Goal: Information Seeking & Learning: Learn about a topic

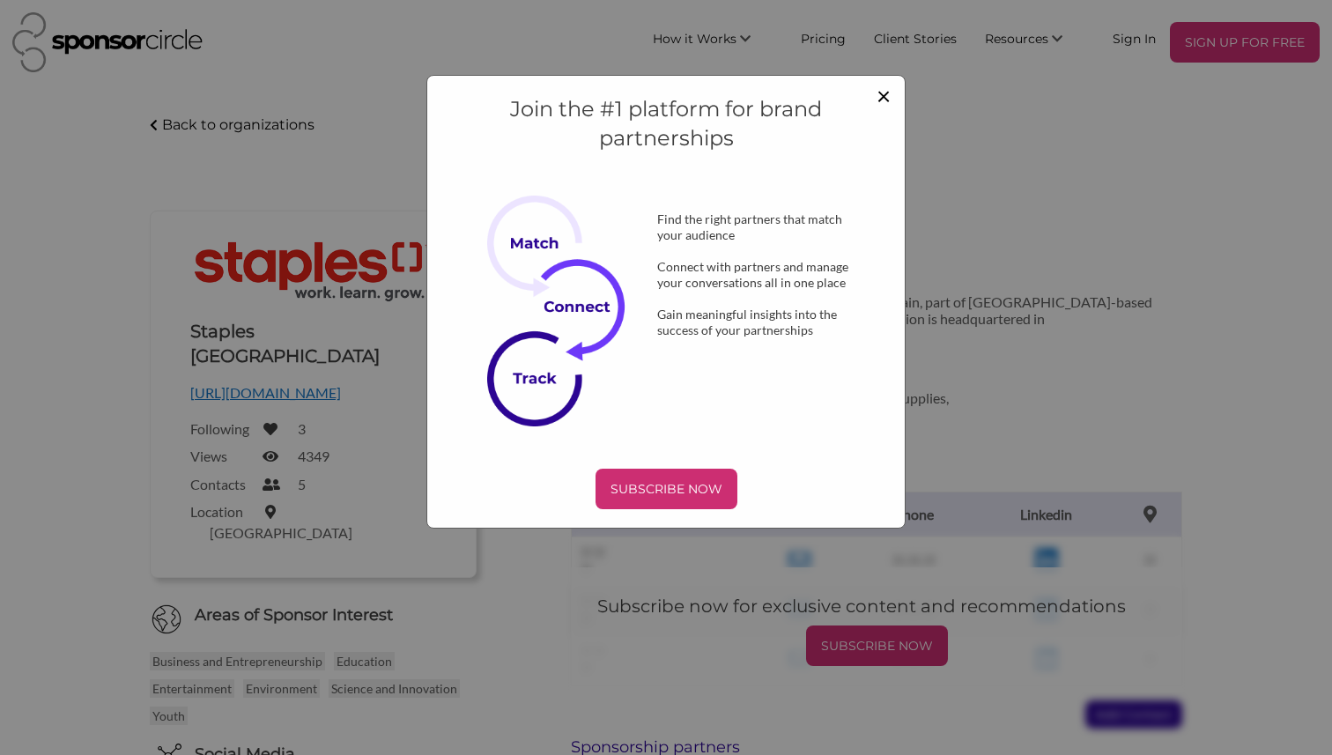
click at [888, 97] on span "×" at bounding box center [884, 95] width 14 height 30
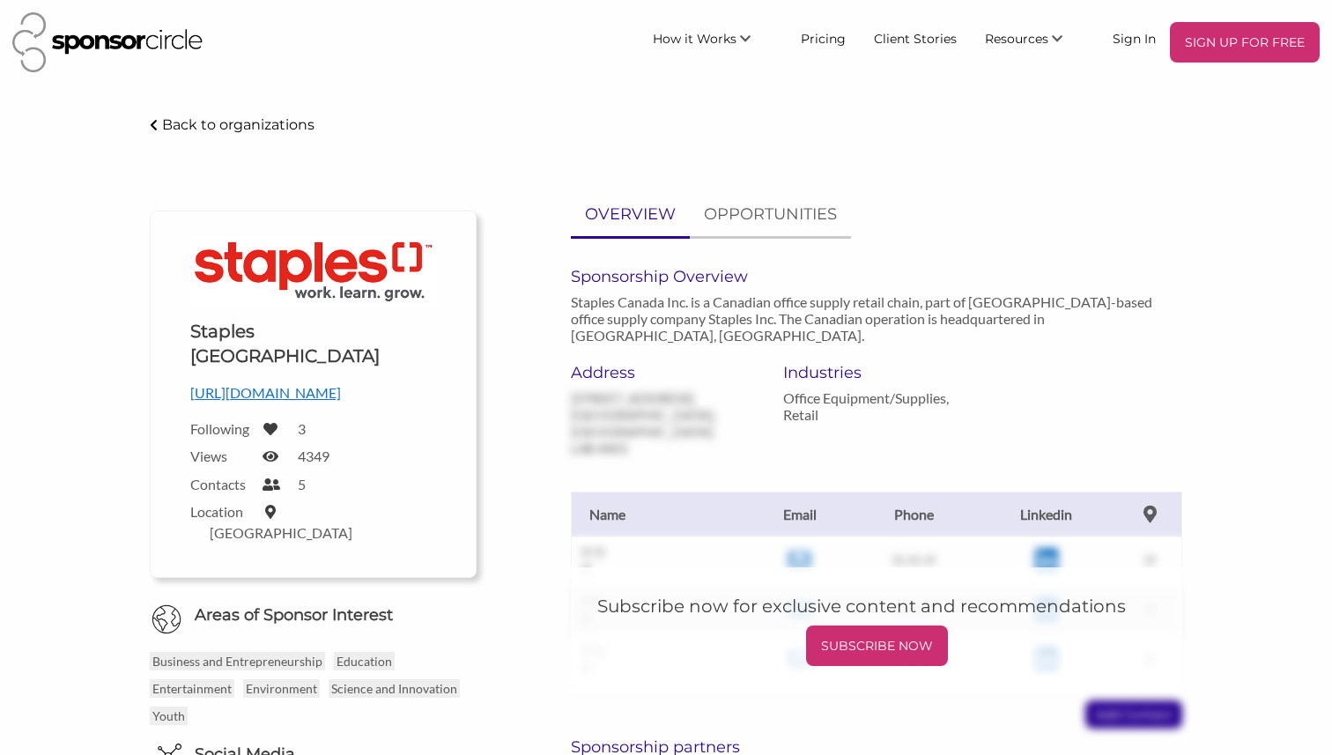
click at [242, 125] on p "Back to organizations" at bounding box center [238, 124] width 152 height 17
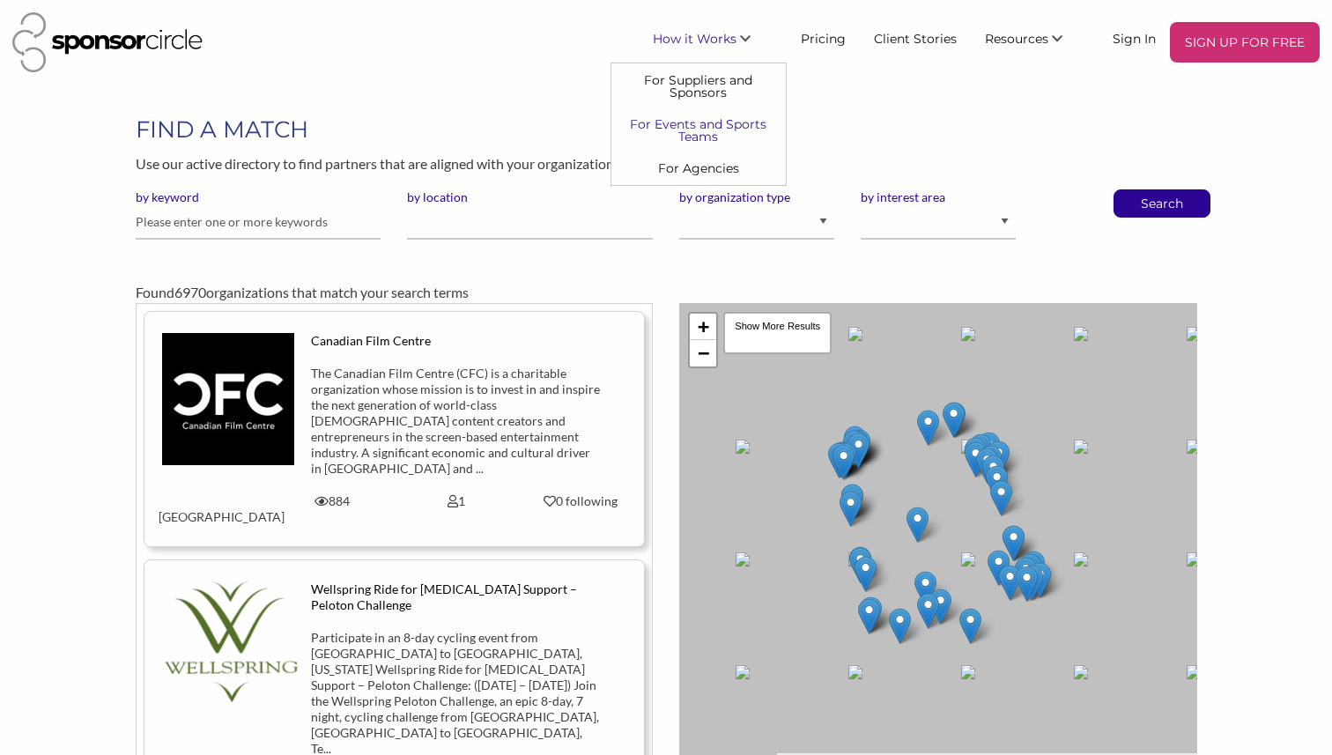
click at [716, 123] on link "For Events and Sports Teams" at bounding box center [698, 130] width 174 height 44
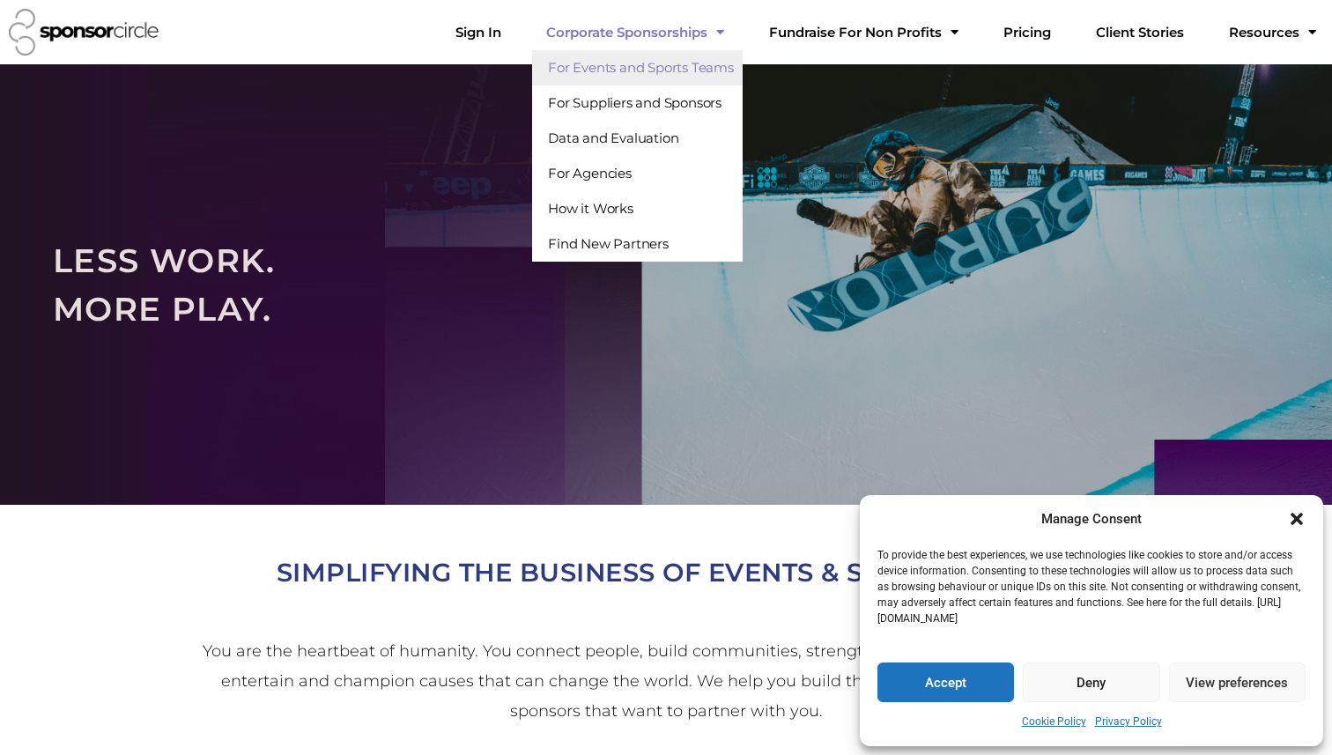
click at [711, 63] on link "For Events and Sports Teams" at bounding box center [637, 67] width 211 height 35
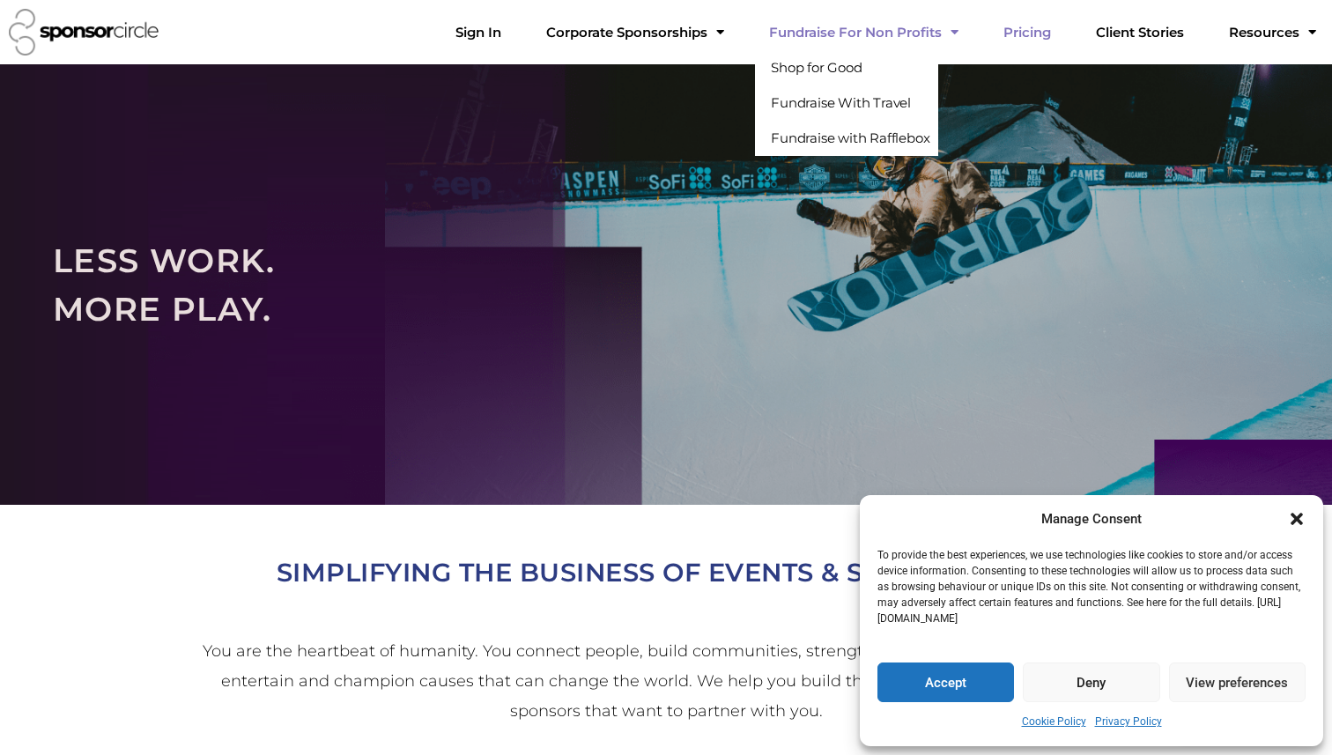
click at [1065, 38] on link "Pricing" at bounding box center [1027, 32] width 76 height 35
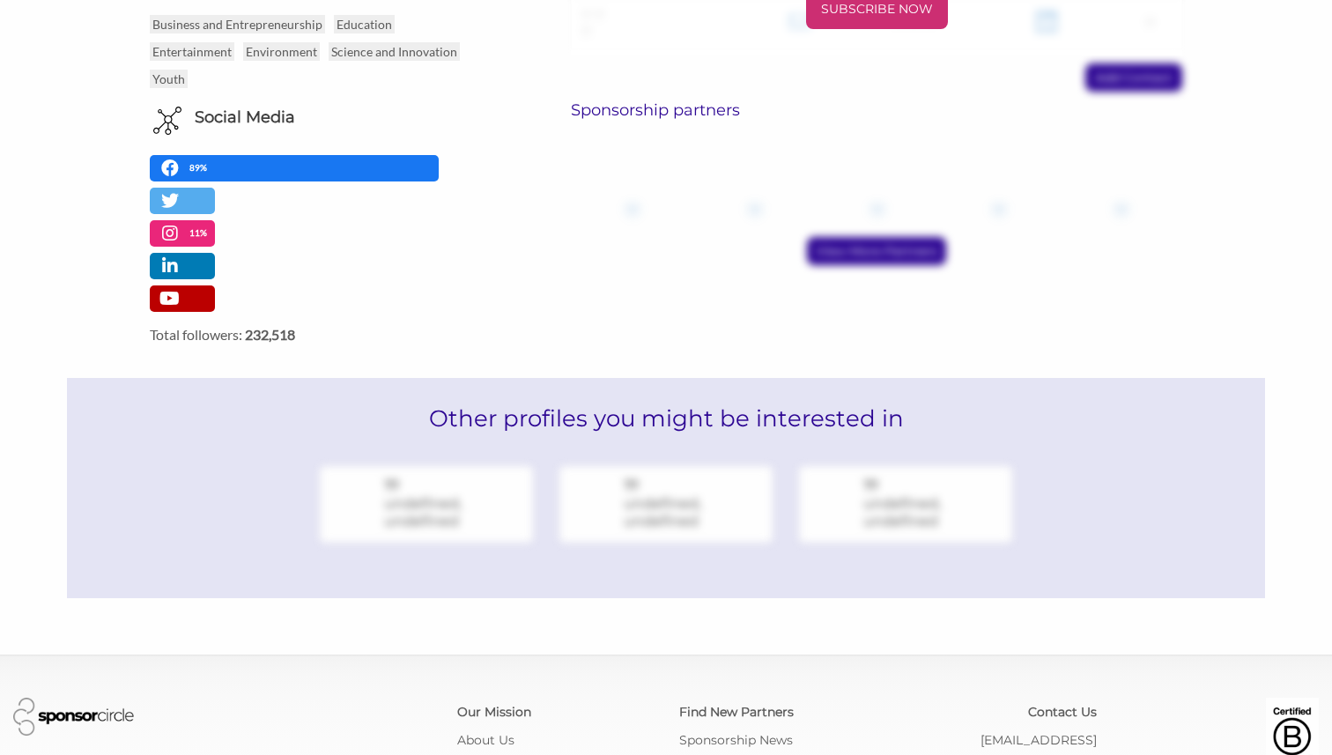
scroll to position [716, 0]
